Goal: Information Seeking & Learning: Learn about a topic

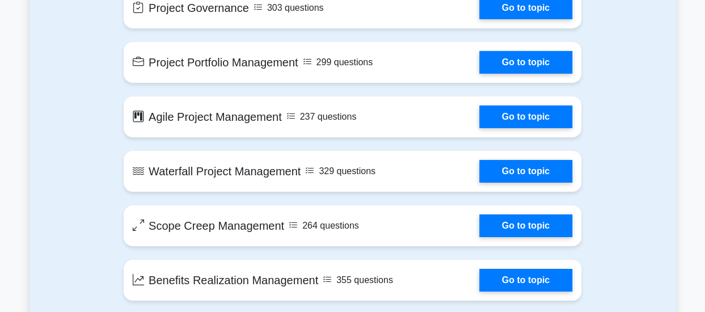
scroll to position [1838, 0]
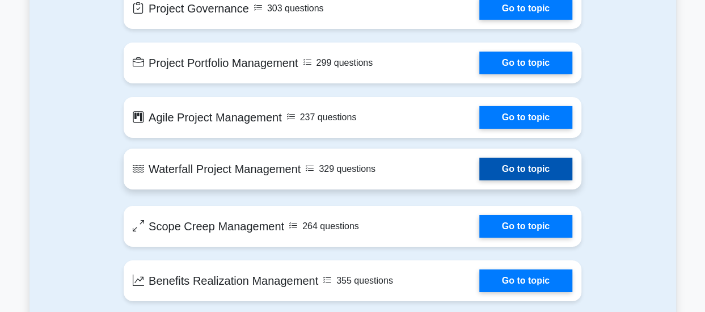
click at [560, 166] on link "Go to topic" at bounding box center [525, 169] width 93 height 23
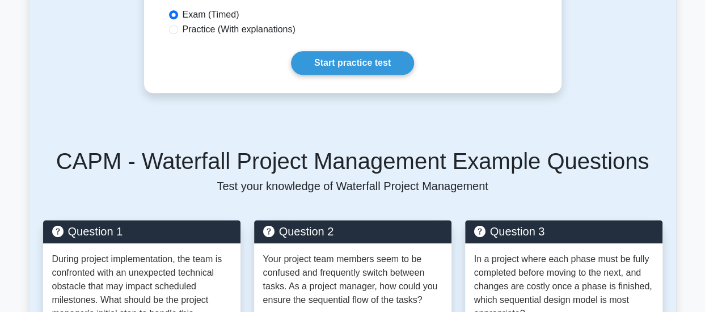
scroll to position [451, 0]
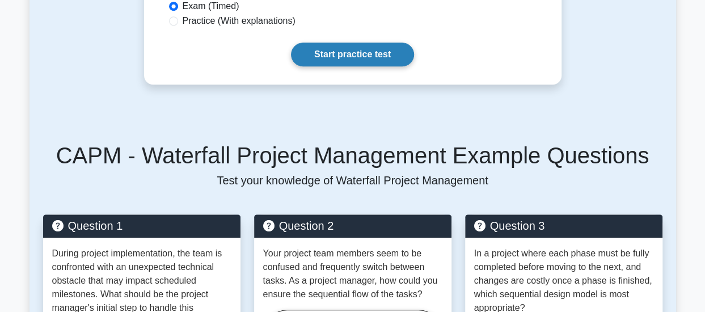
click at [365, 62] on link "Start practice test" at bounding box center [352, 55] width 123 height 24
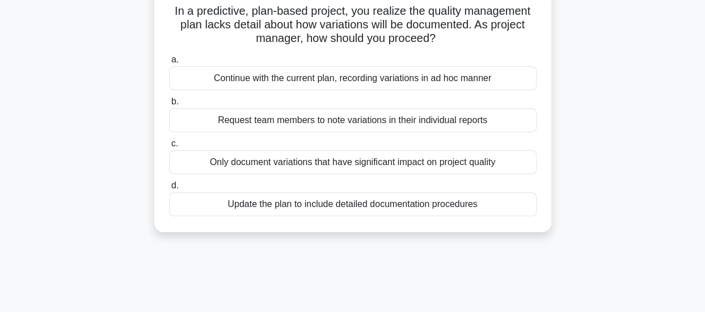
scroll to position [69, 0]
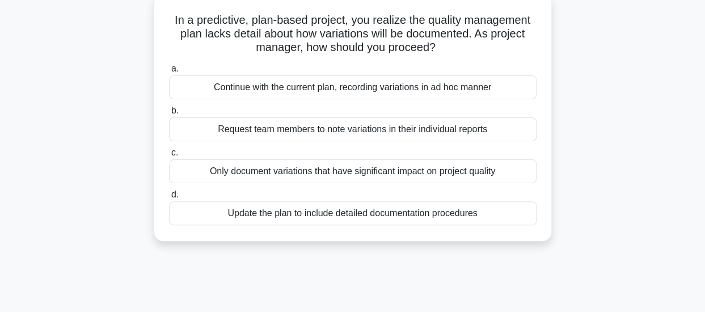
click at [426, 209] on div "Update the plan to include detailed documentation procedures" at bounding box center [352, 213] width 367 height 24
click at [169, 198] on input "d. Update the plan to include detailed documentation procedures" at bounding box center [169, 194] width 0 height 7
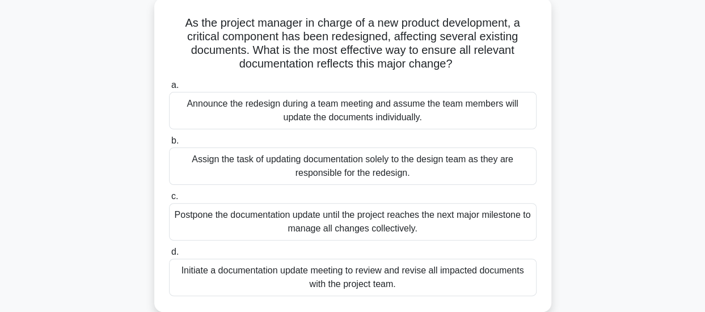
scroll to position [0, 0]
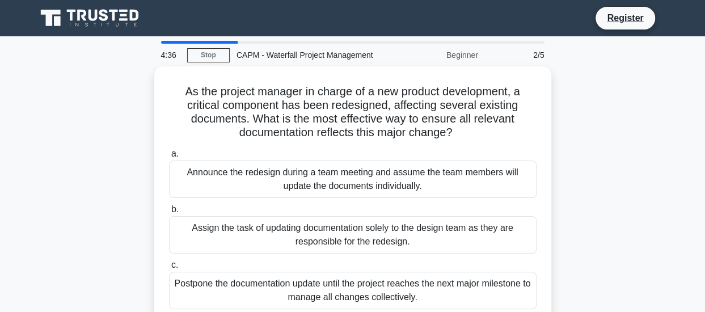
click at [426, 209] on label "b. Assign the task of updating documentation solely to the design team as they …" at bounding box center [352, 227] width 367 height 51
click at [169, 209] on input "b. Assign the task of updating documentation solely to the design team as they …" at bounding box center [169, 209] width 0 height 7
